Goal: Find specific page/section: Find specific page/section

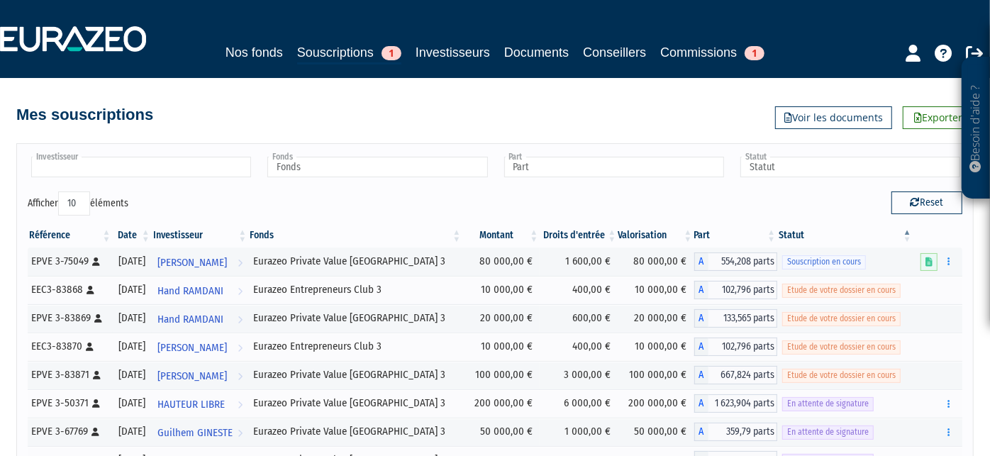
click at [168, 155] on ul at bounding box center [140, 168] width 225 height 26
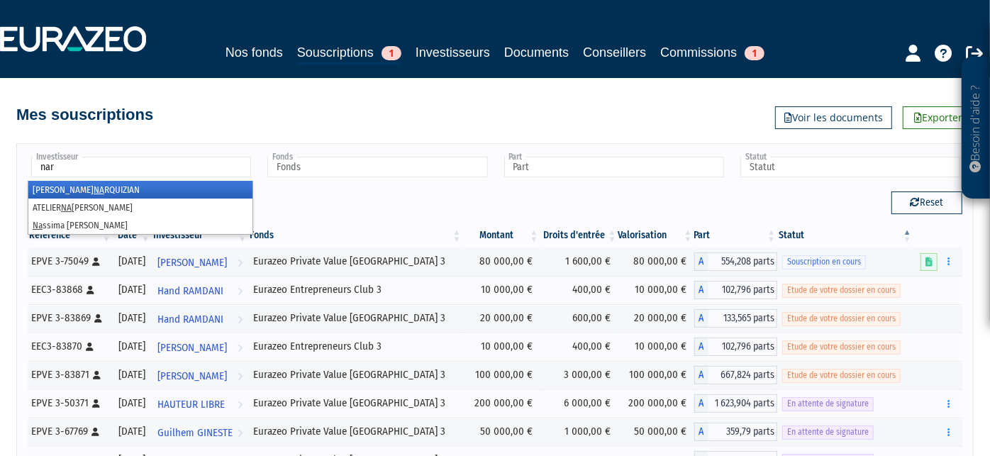
type input "narq"
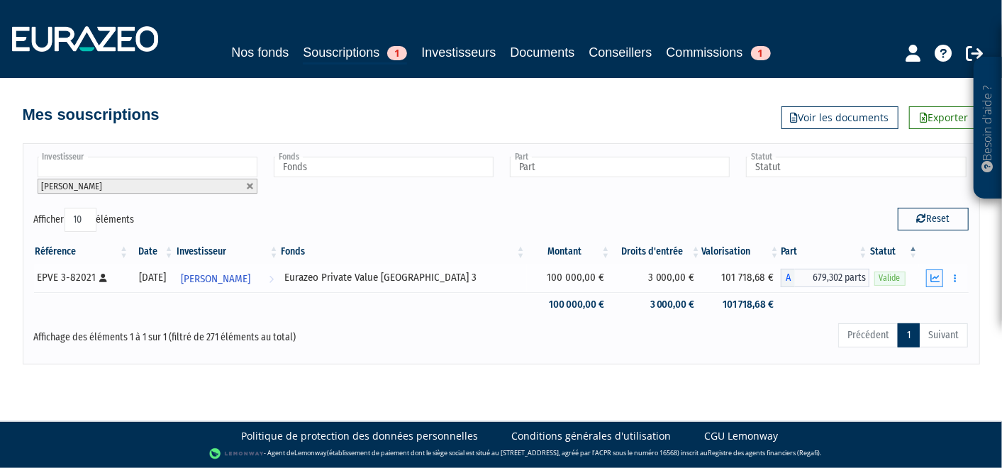
click at [934, 274] on icon "button" at bounding box center [934, 278] width 9 height 9
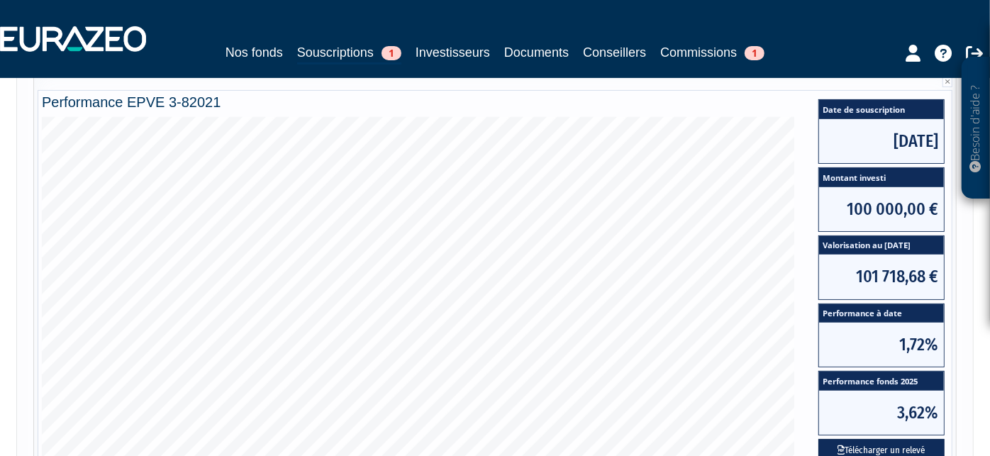
scroll to position [208, 0]
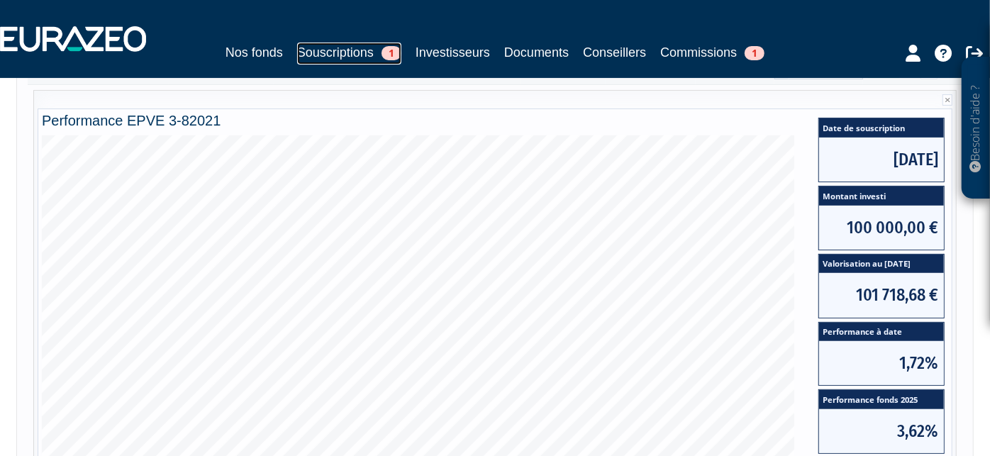
click at [316, 52] on link "Souscriptions 1" at bounding box center [349, 54] width 104 height 22
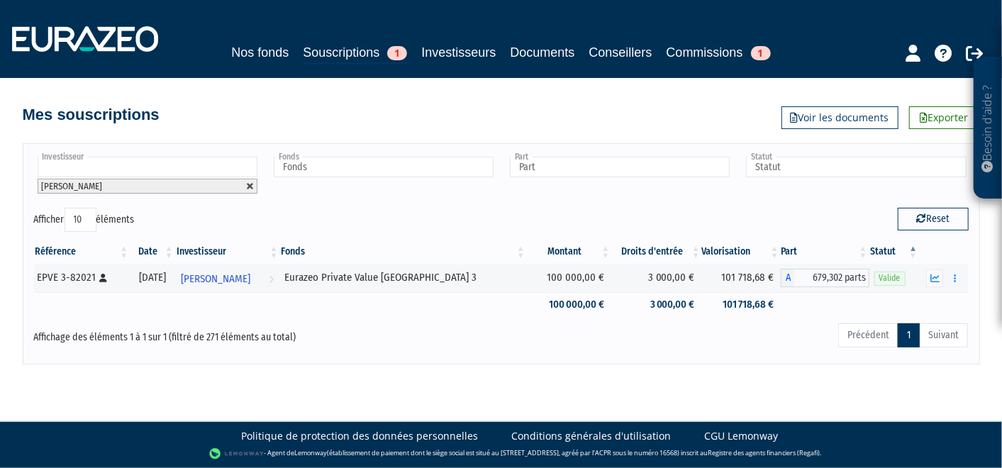
click at [249, 186] on link at bounding box center [250, 186] width 9 height 9
type input "Investisseur"
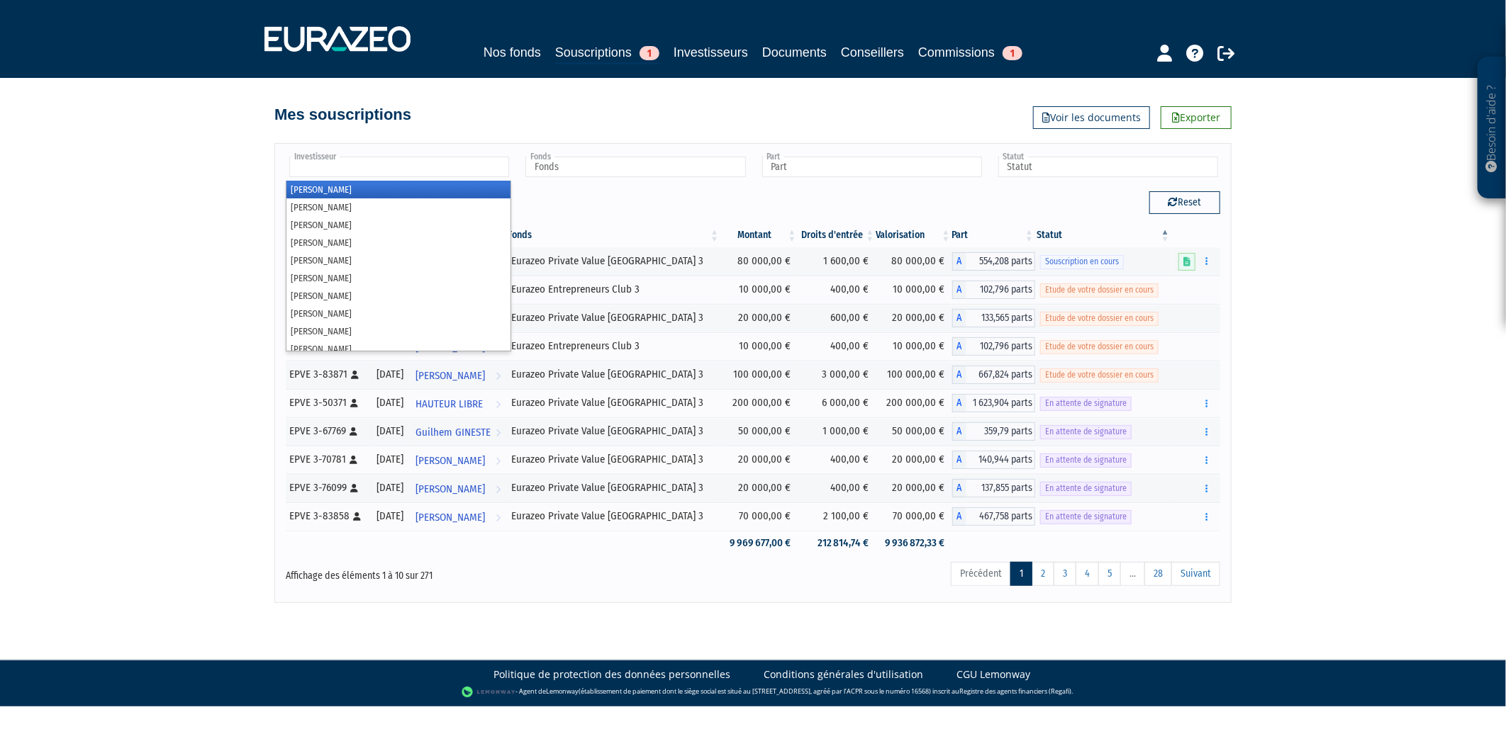
click at [437, 157] on input "text" at bounding box center [399, 167] width 220 height 21
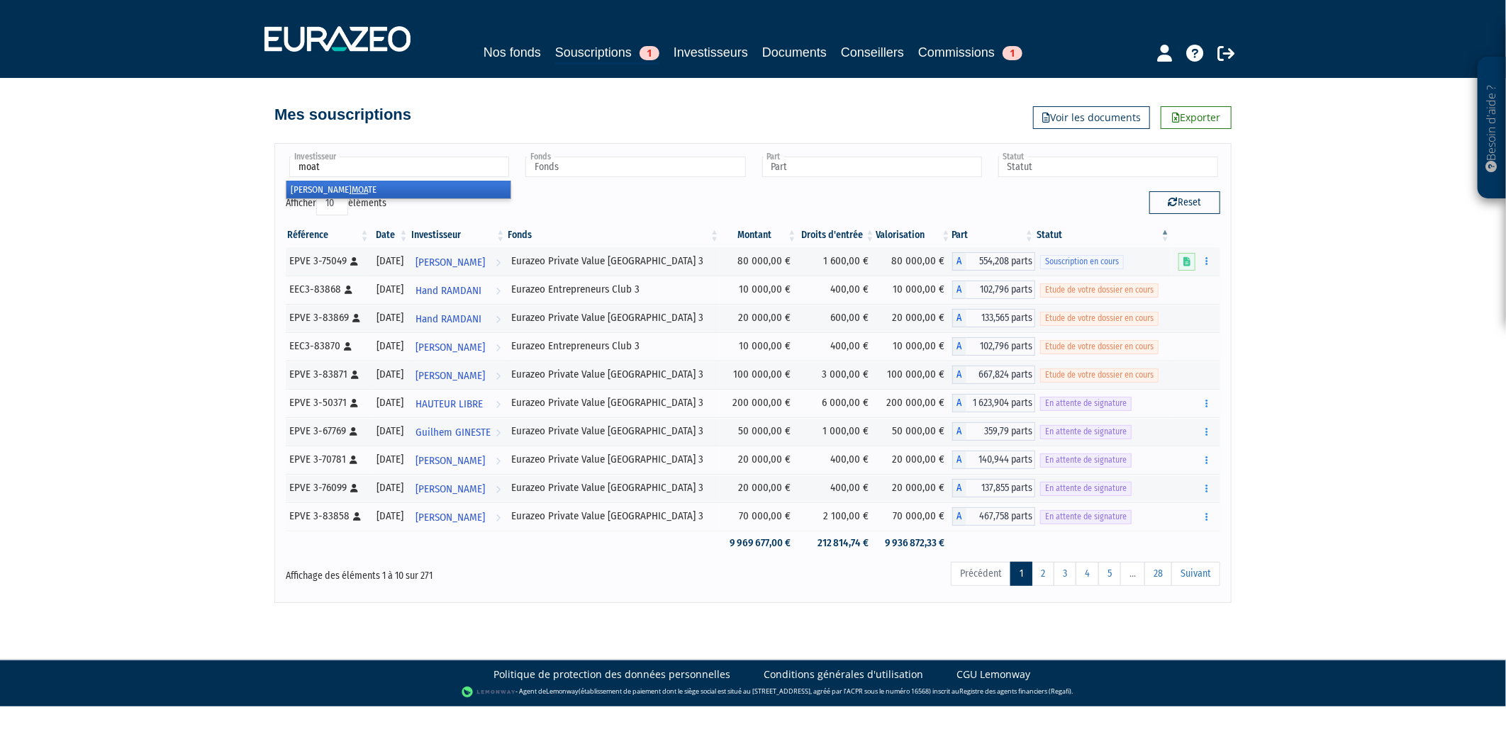
type input "moate"
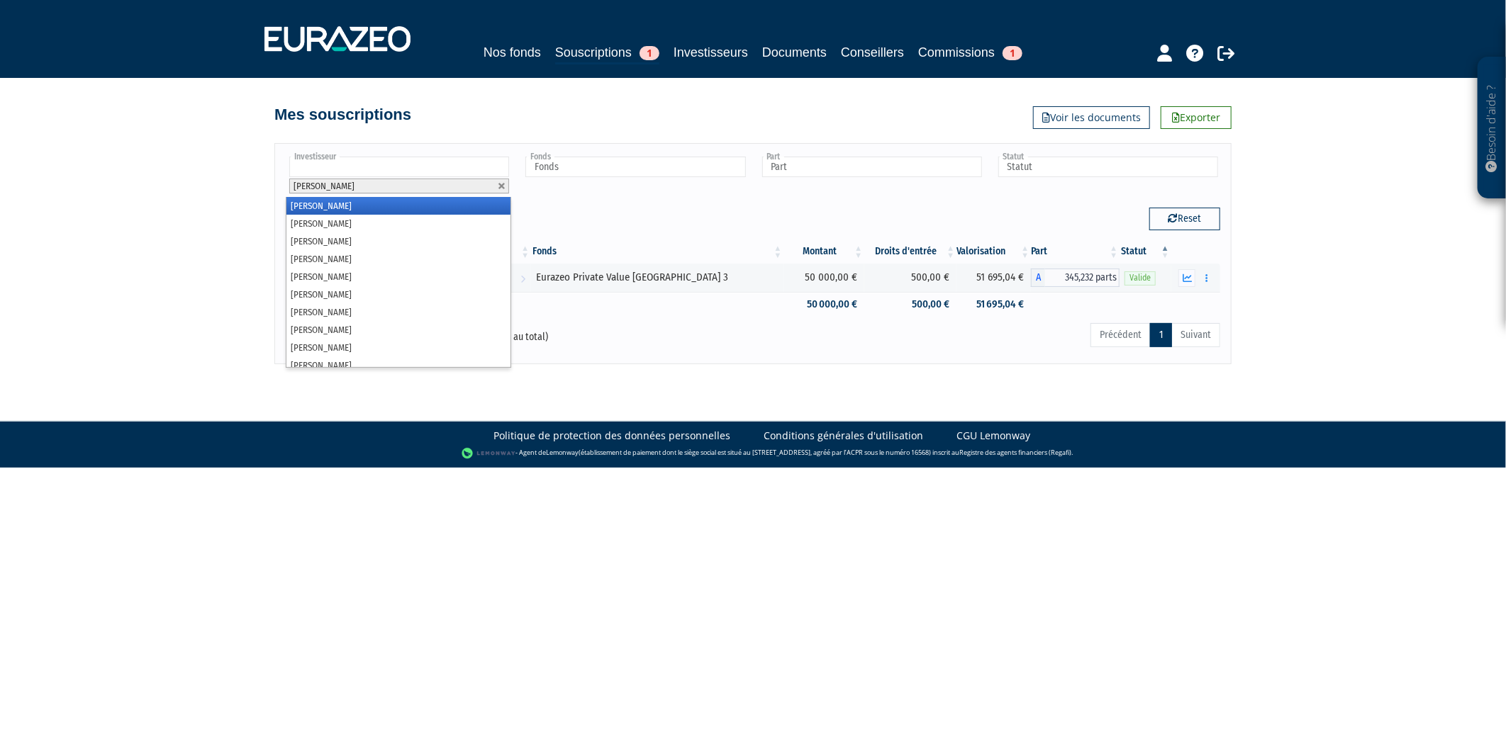
click at [496, 186] on li "[PERSON_NAME]" at bounding box center [399, 186] width 220 height 15
click at [500, 186] on link at bounding box center [502, 186] width 9 height 9
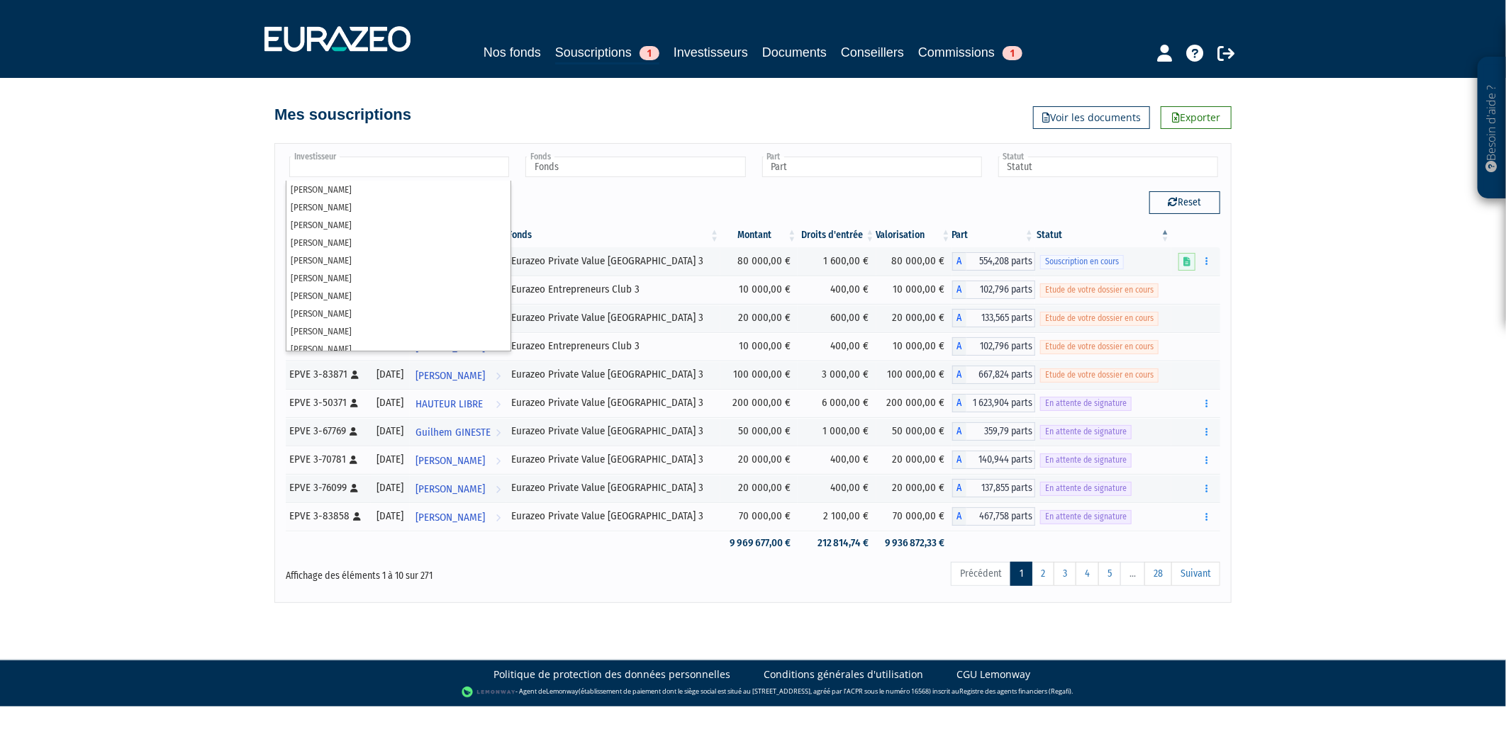
click at [194, 164] on div "Besoin d'aide ? × J'ai besoin d'aide Si vous avez une question à propos du fonc…" at bounding box center [753, 301] width 1506 height 603
type input "Investisseur"
